Goal: Task Accomplishment & Management: Complete application form

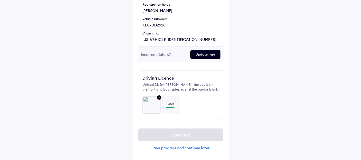
scroll to position [84, 0]
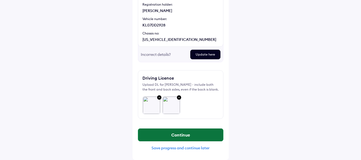
click at [181, 135] on button "Continue" at bounding box center [180, 135] width 85 height 13
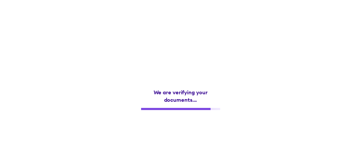
scroll to position [0, 0]
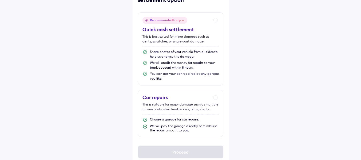
scroll to position [50, 0]
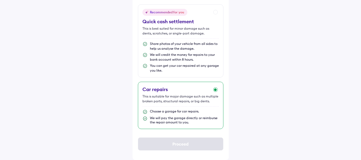
click at [168, 111] on div "Choose a garage for car repairs." at bounding box center [174, 111] width 49 height 4
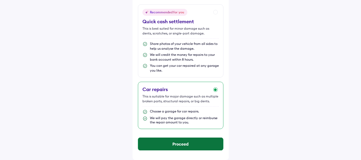
click at [181, 143] on button "Proceed" at bounding box center [180, 144] width 85 height 13
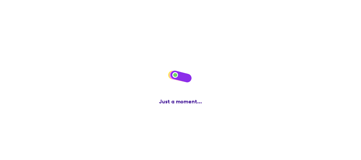
scroll to position [0, 0]
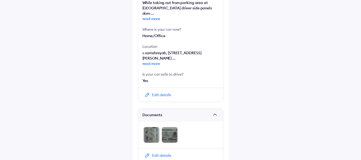
scroll to position [290, 0]
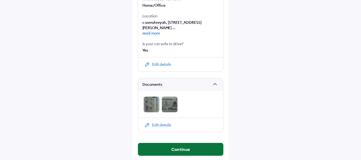
click at [182, 147] on button "Continue" at bounding box center [180, 149] width 85 height 13
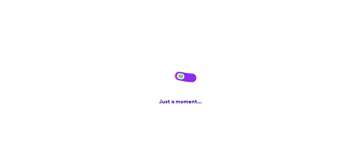
scroll to position [0, 0]
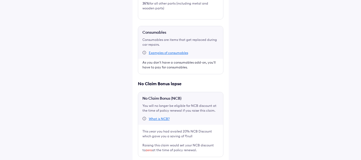
scroll to position [271, 0]
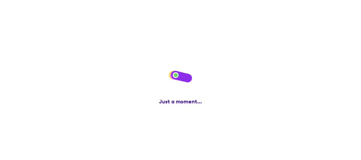
scroll to position [0, 0]
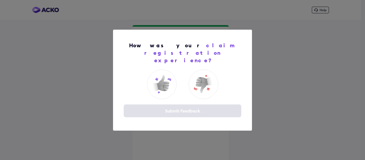
click at [178, 108] on div "Submit Feedback" at bounding box center [183, 110] width 118 height 13
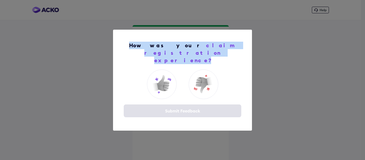
drag, startPoint x: 199, startPoint y: 56, endPoint x: 134, endPoint y: 46, distance: 66.0
click at [134, 46] on div "How was your claim registration experience?" at bounding box center [182, 53] width 112 height 22
click at [310, 57] on div "How was your claim registration experience? Submit Feedback" at bounding box center [182, 80] width 365 height 160
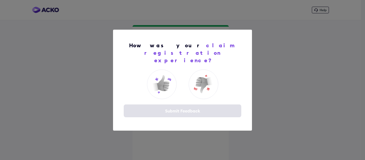
click at [309, 70] on div "How was your claim registration experience? Submit Feedback" at bounding box center [182, 80] width 365 height 160
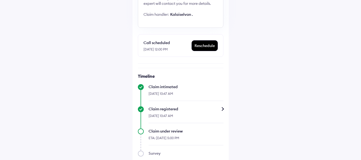
scroll to position [113, 0]
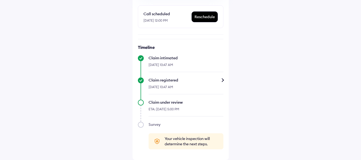
click at [139, 125] on div "Survey Your vehicle inspection will determine the next steps." at bounding box center [181, 136] width 86 height 28
